Goal: Task Accomplishment & Management: Manage account settings

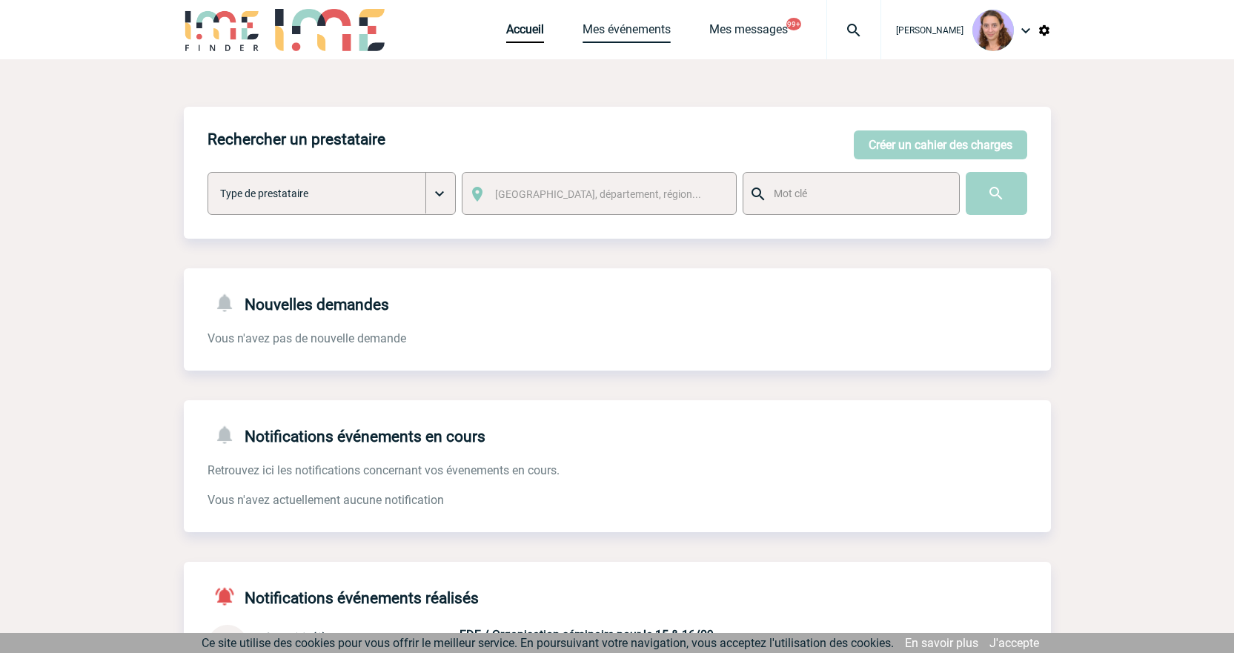
click at [601, 34] on link "Mes événements" at bounding box center [627, 32] width 88 height 21
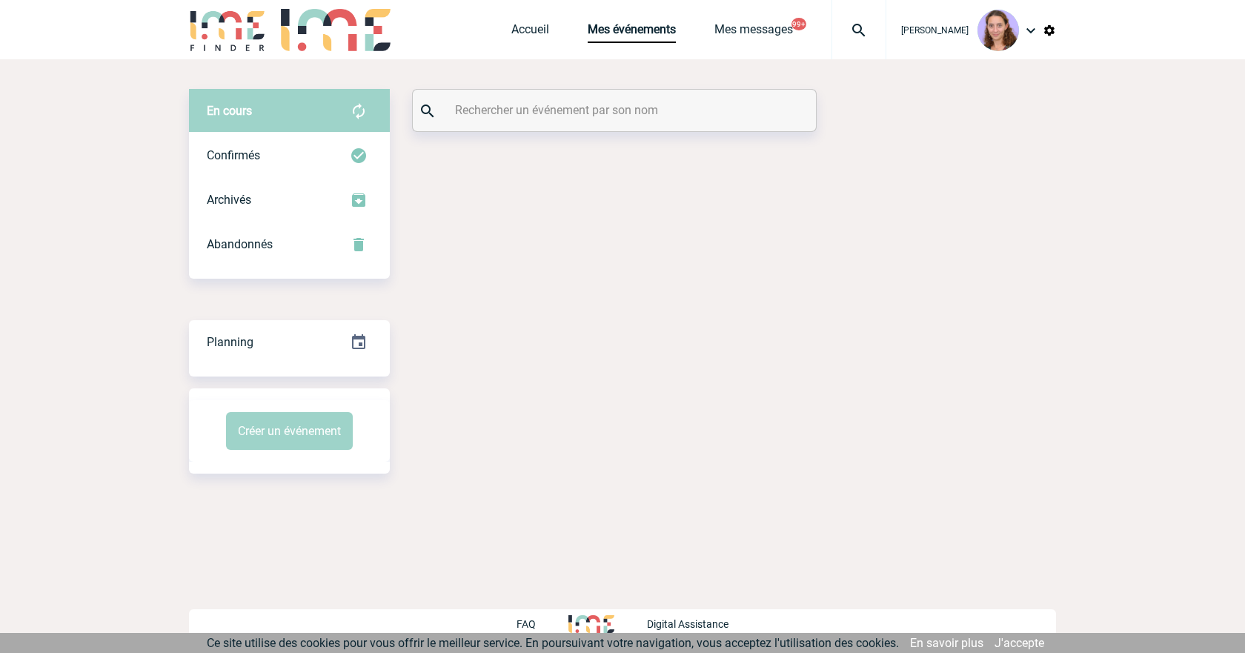
drag, startPoint x: 0, startPoint y: 0, endPoint x: 495, endPoint y: 102, distance: 505.6
click at [495, 102] on input "text" at bounding box center [616, 109] width 330 height 21
paste input "Chien, [PERSON_NAME]"
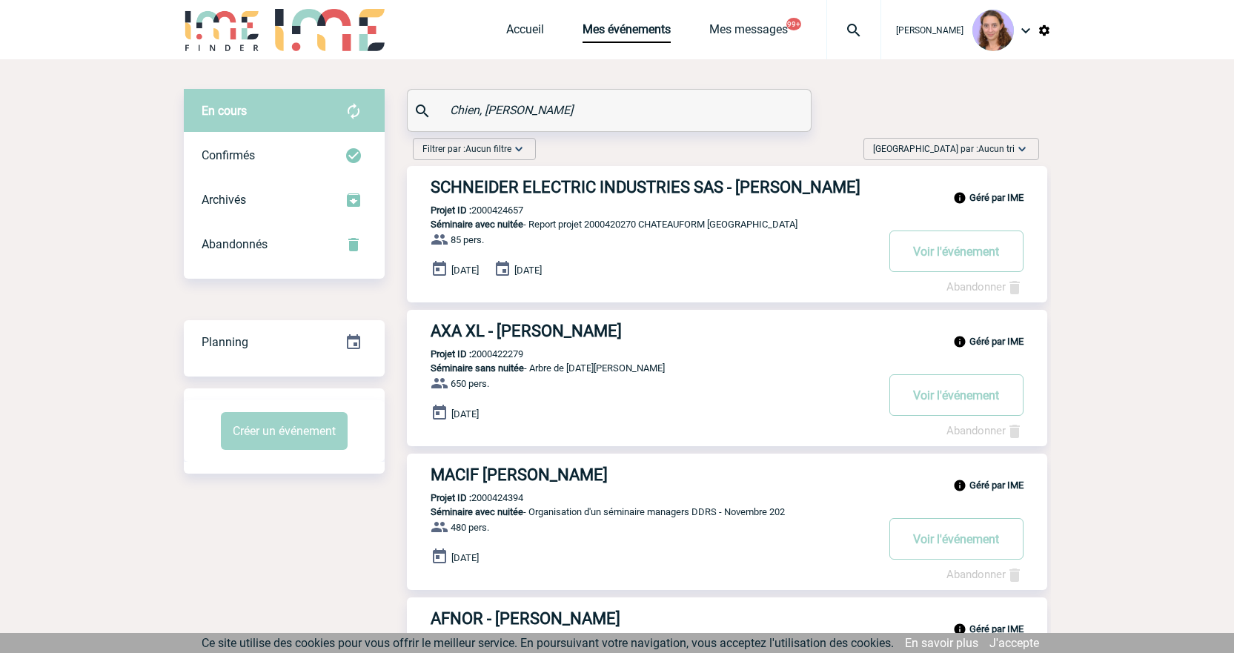
type input "Chien, [PERSON_NAME]"
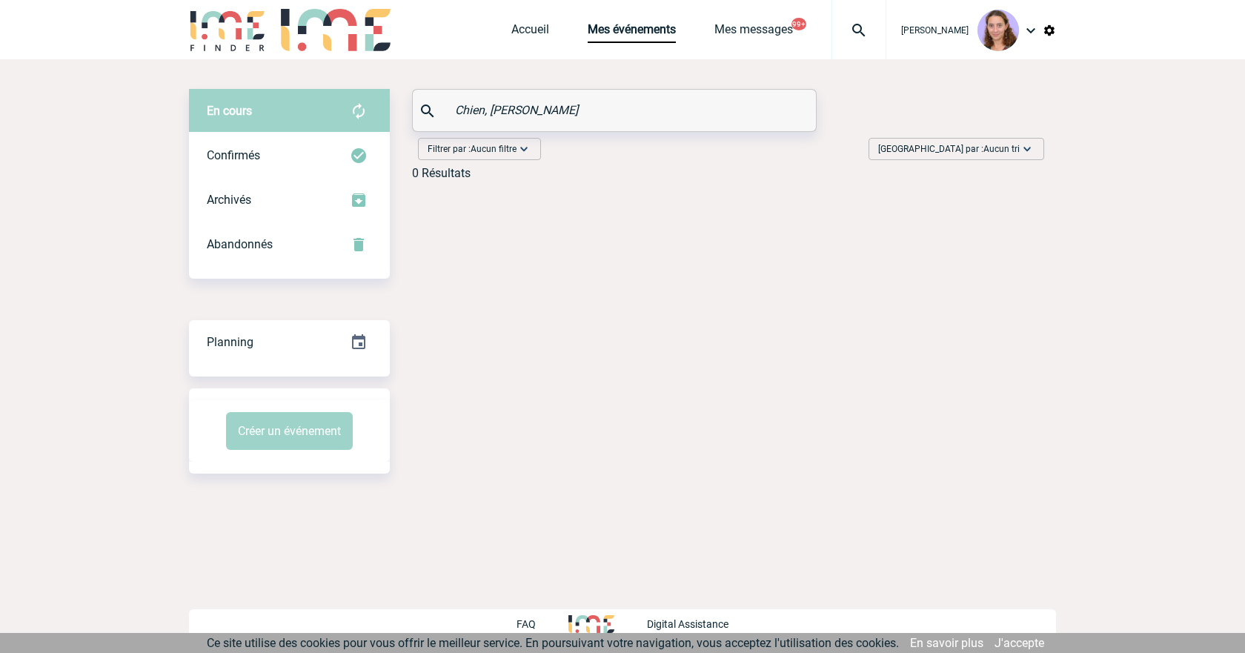
click at [526, 43] on div "Accueil Mes événements Mes messages 99+ Projet, client Projet, client" at bounding box center [698, 29] width 375 height 59
click at [525, 43] on div "Accueil Mes événements Mes messages 99+ Projet, client Projet, client" at bounding box center [698, 29] width 375 height 59
click at [519, 39] on link "Accueil" at bounding box center [530, 32] width 38 height 21
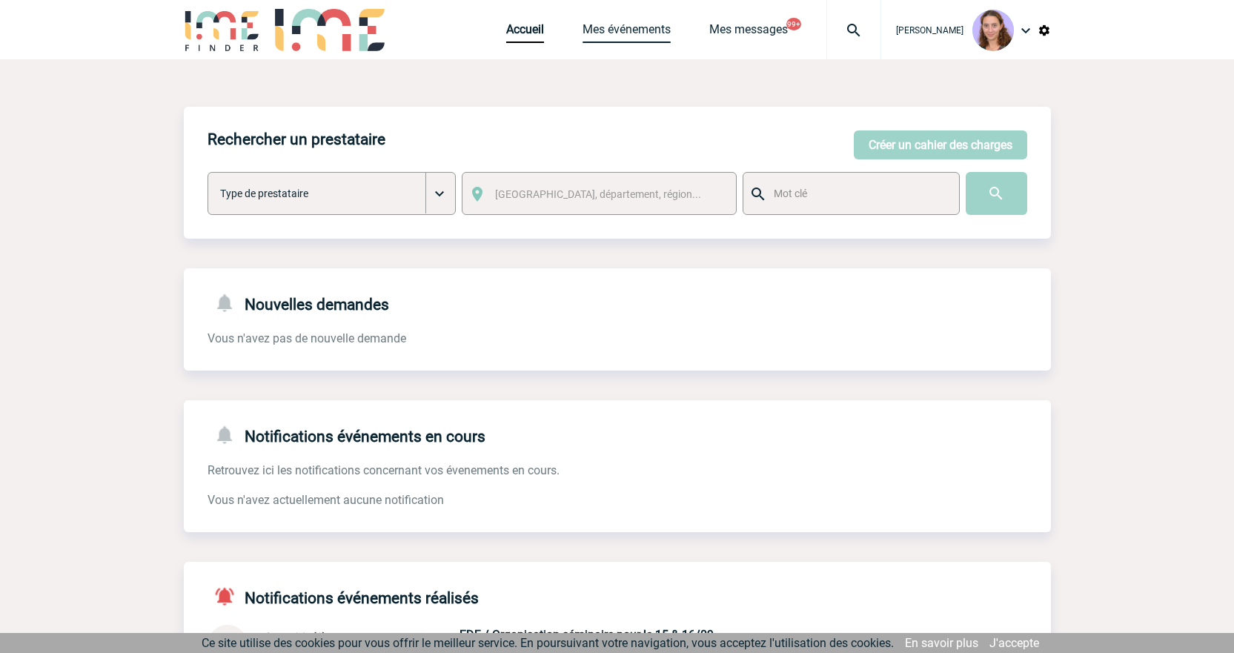
click at [651, 23] on link "Mes événements" at bounding box center [627, 32] width 88 height 21
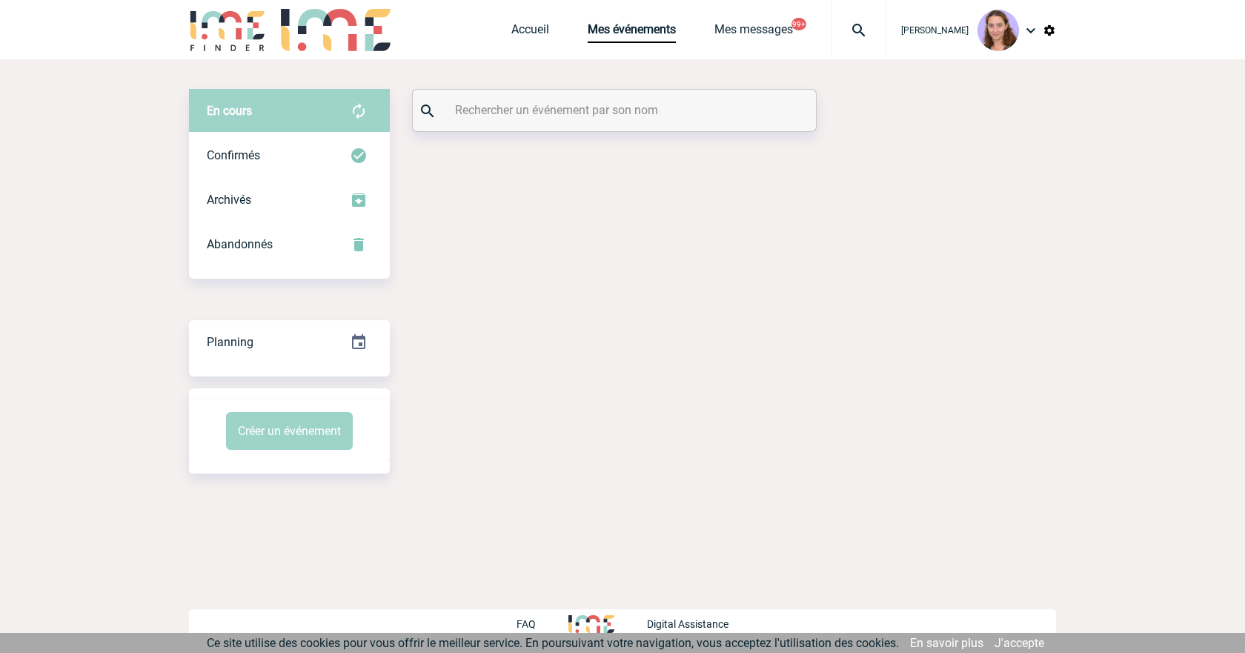
drag, startPoint x: 0, startPoint y: 0, endPoint x: 511, endPoint y: 104, distance: 521.2
click at [511, 104] on input "text" at bounding box center [616, 109] width 330 height 21
paste input "Chapotot"
click at [337, 153] on div "Confirmés" at bounding box center [289, 155] width 201 height 44
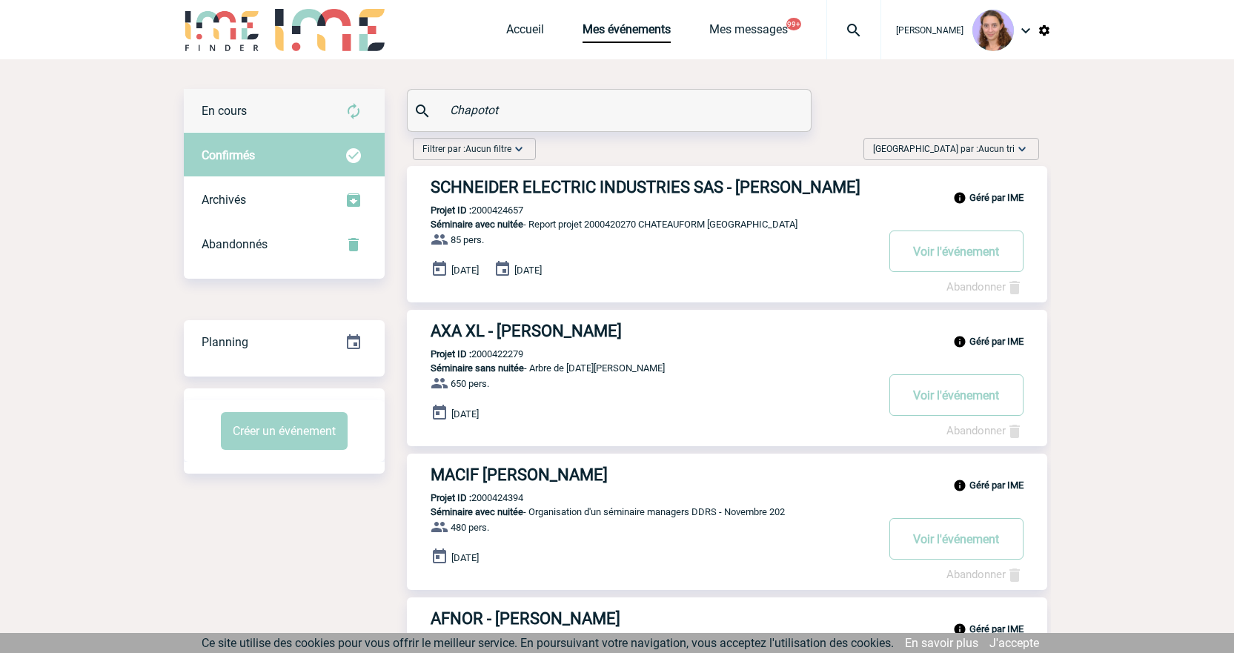
click at [328, 113] on div "En cours" at bounding box center [284, 111] width 201 height 44
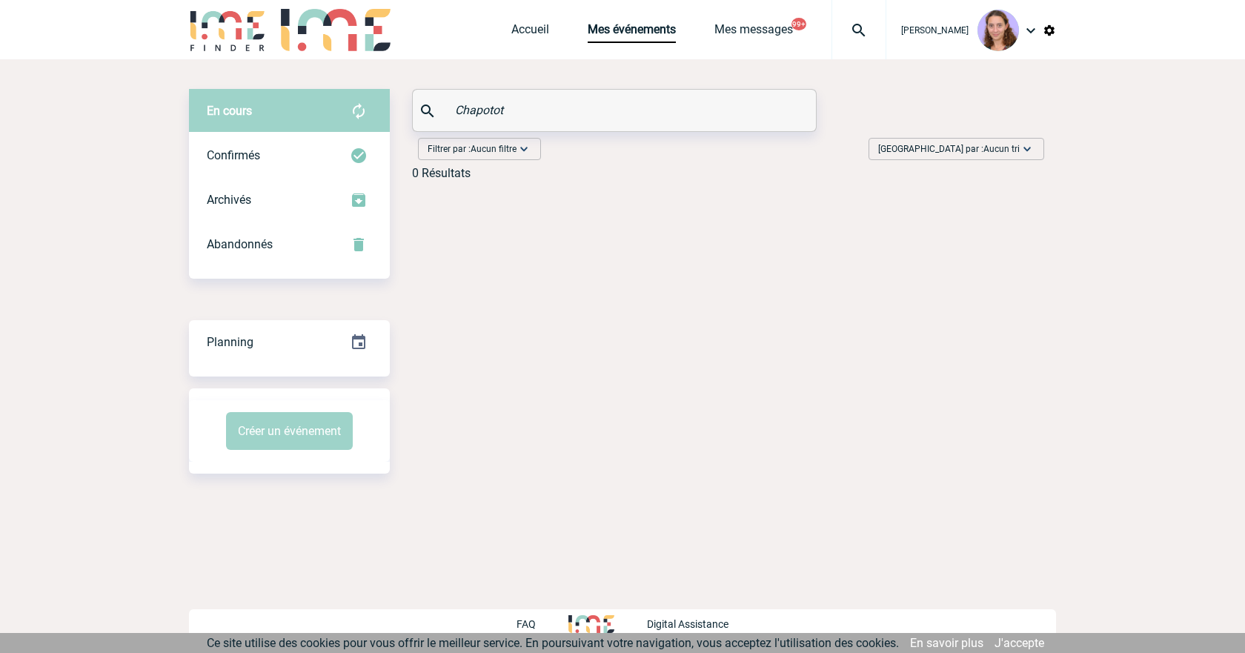
click at [579, 106] on input "Chapotot" at bounding box center [616, 109] width 330 height 21
paste input "2000425071"
type input "2000425071"
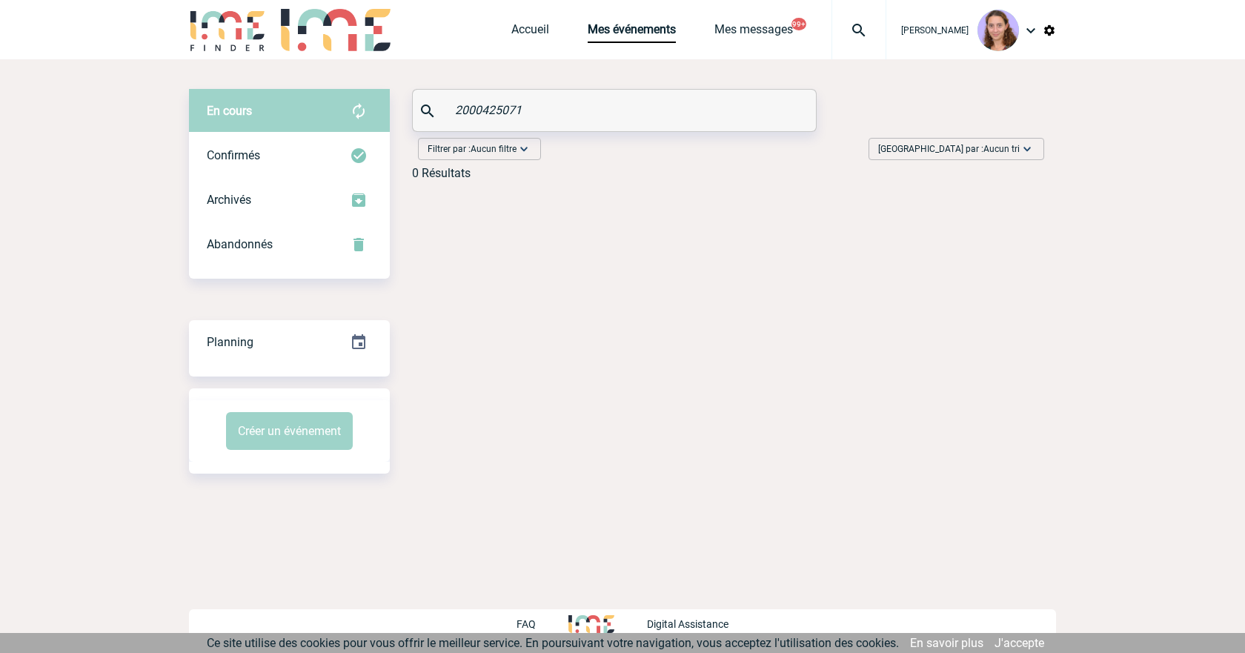
click at [842, 33] on img at bounding box center [858, 30] width 53 height 18
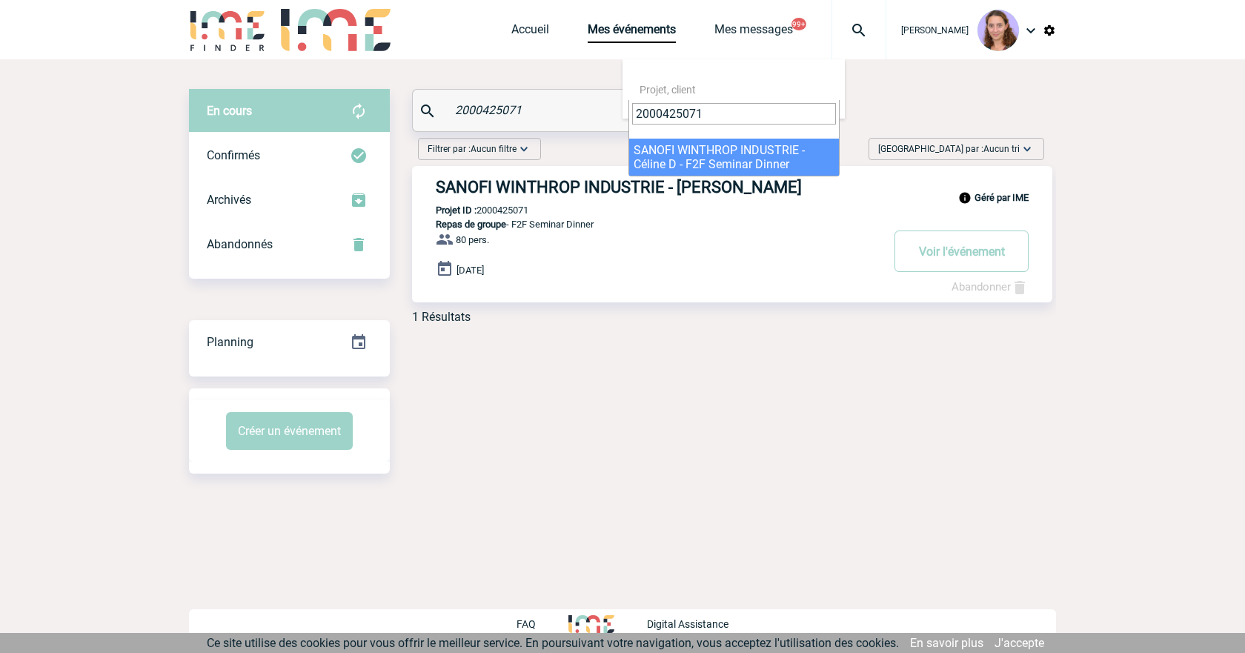
type input "2000425071"
select select "24572"
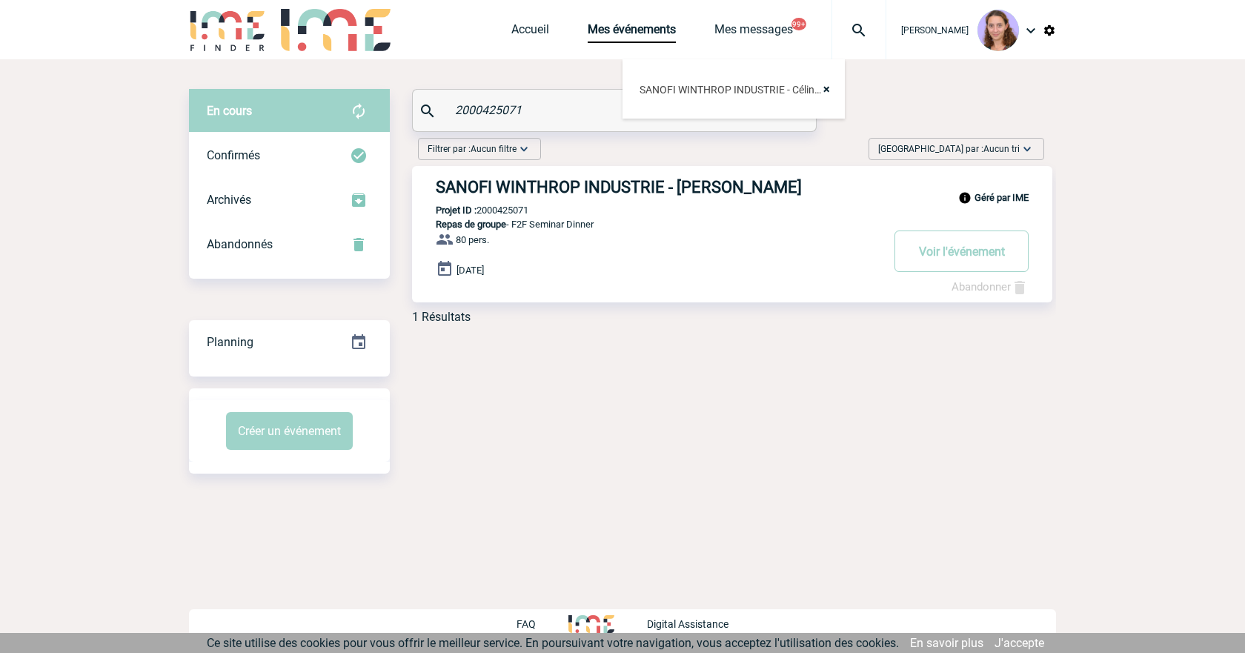
click at [626, 179] on h3 "SANOFI WINTHROP INDUSTRIE - Céline DUFRESNE" at bounding box center [658, 187] width 445 height 19
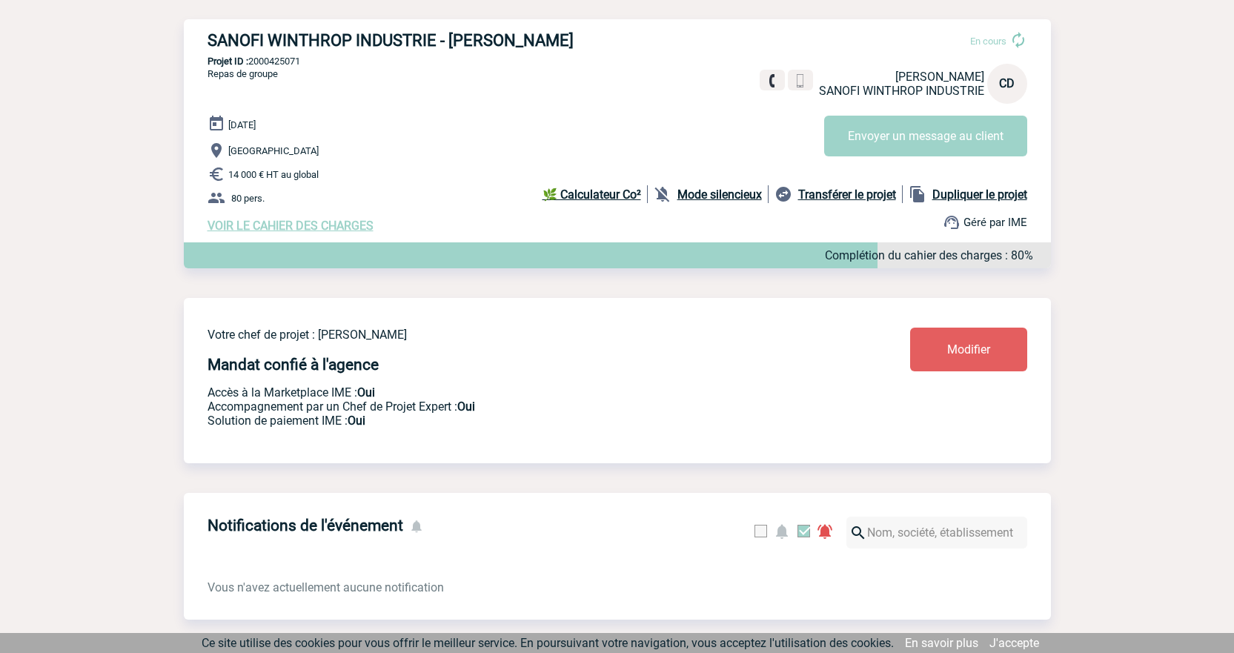
scroll to position [73, 0]
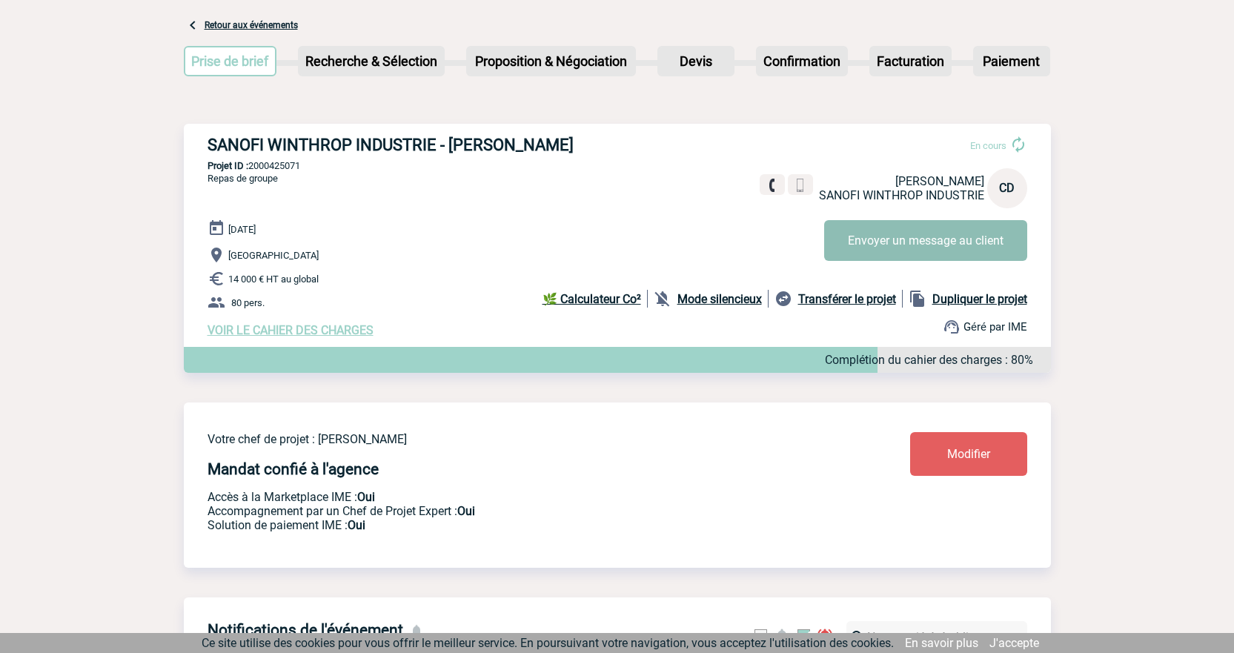
click at [932, 245] on button "Envoyer un message au client" at bounding box center [925, 240] width 203 height 41
click at [964, 454] on span "Modifier" at bounding box center [968, 454] width 43 height 14
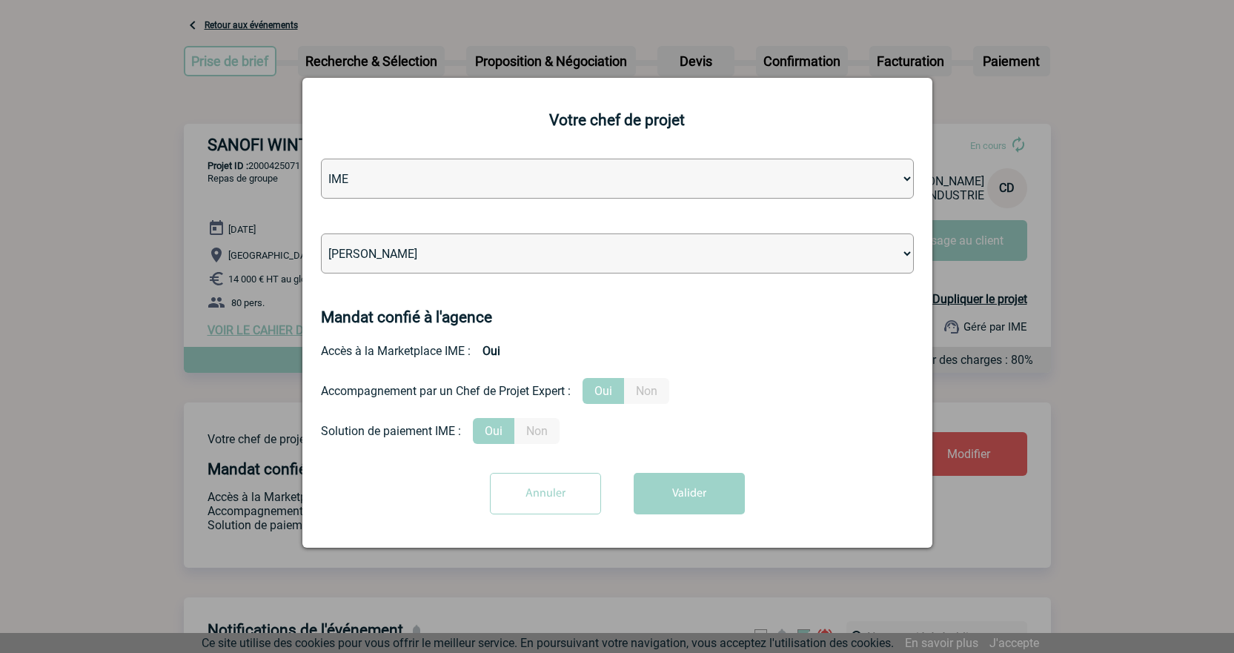
click at [423, 256] on select "Léa PITTIGLIO Yanis DE CLERCQ Victor KALB Jean-Chris NTAMACK Stefan MILADINOVIC…" at bounding box center [617, 254] width 593 height 40
select select "131612"
click at [321, 234] on select "Léa PITTIGLIO Yanis DE CLERCQ Victor KALB Jean-Chris NTAMACK Stefan MILADINOVIC…" at bounding box center [617, 254] width 593 height 40
click at [694, 495] on button "Valider" at bounding box center [689, 494] width 111 height 42
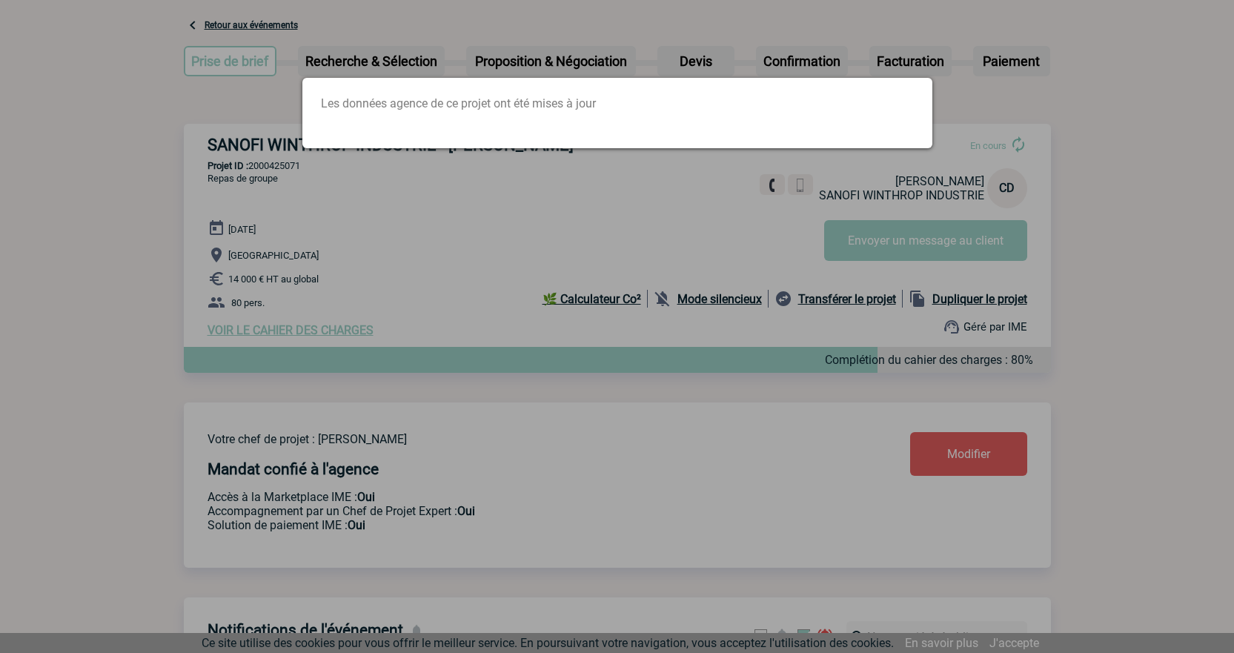
click at [644, 220] on div at bounding box center [617, 326] width 1234 height 653
